Goal: Task Accomplishment & Management: Manage account settings

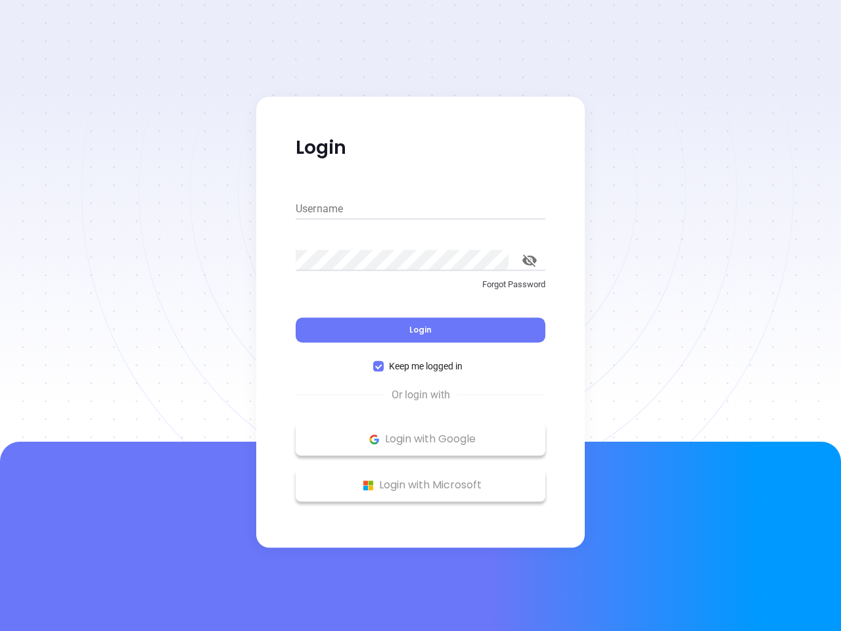
click at [420, 315] on div "Login" at bounding box center [421, 321] width 250 height 41
click at [420, 209] on input "Username" at bounding box center [421, 208] width 250 height 21
click at [529, 260] on icon "toggle password visibility" at bounding box center [529, 260] width 14 height 12
click at [420, 330] on span "Login" at bounding box center [420, 329] width 22 height 11
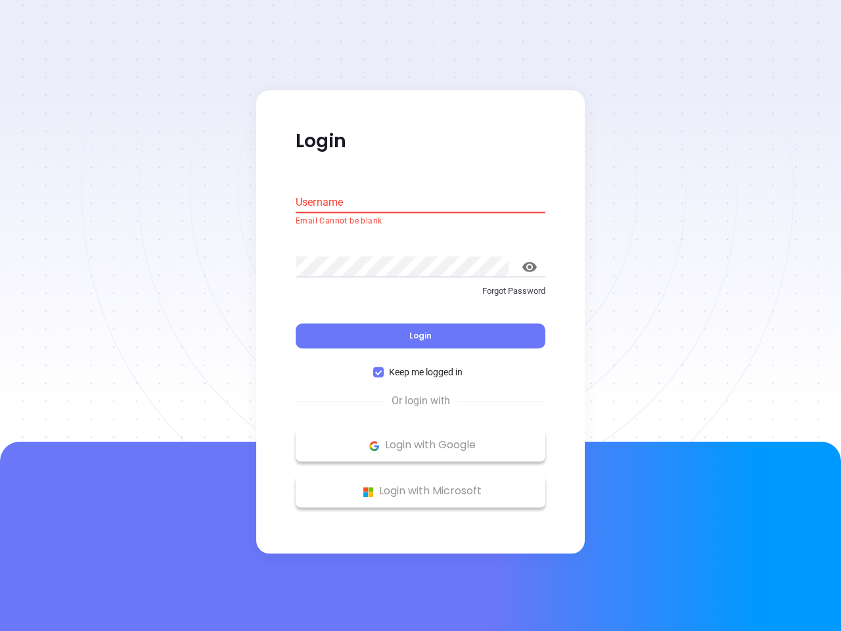
click at [420, 366] on span "Keep me logged in" at bounding box center [426, 372] width 84 height 14
click at [384, 367] on input "Keep me logged in" at bounding box center [378, 372] width 11 height 11
checkbox input "false"
click at [420, 439] on p "Login with Google" at bounding box center [420, 445] width 236 height 20
click at [420, 485] on p "Login with Microsoft" at bounding box center [420, 491] width 236 height 20
